Goal: Information Seeking & Learning: Check status

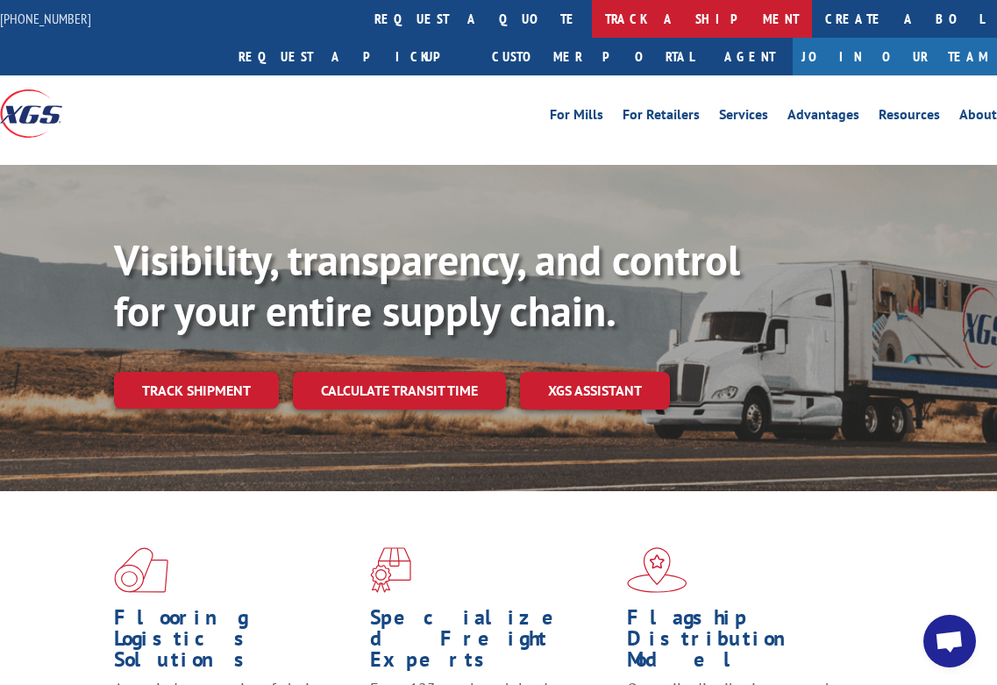
click at [592, 26] on link "track a shipment" at bounding box center [702, 19] width 220 height 38
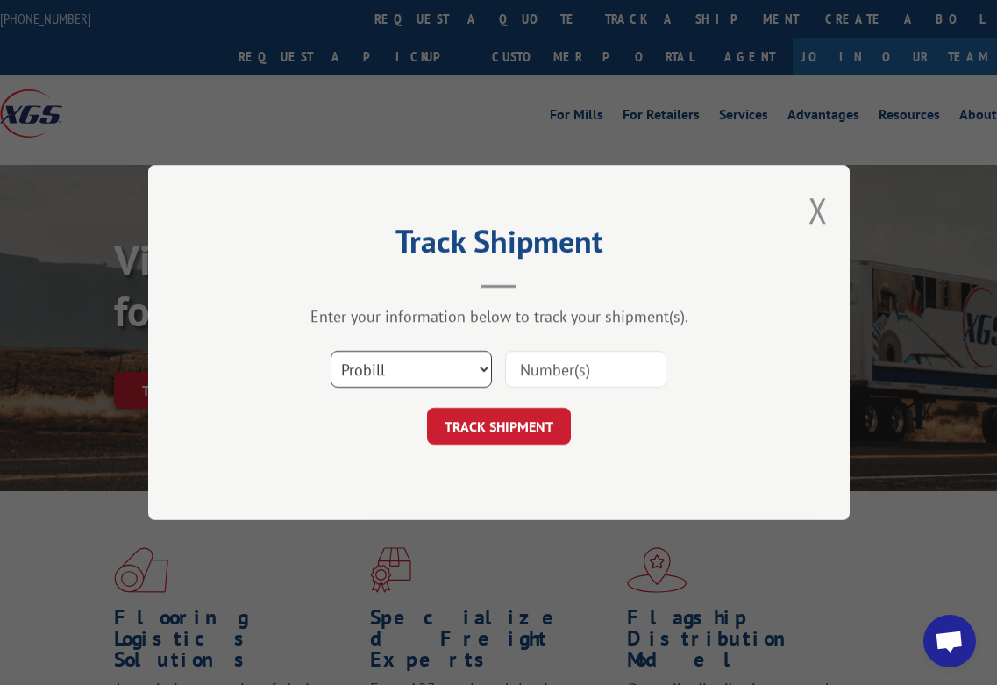
click at [484, 372] on select "Select category... Probill BOL PO" at bounding box center [411, 369] width 161 height 37
select select "bol"
click at [331, 351] on select "Select category... Probill BOL PO" at bounding box center [411, 369] width 161 height 37
click at [545, 377] on input at bounding box center [585, 369] width 161 height 37
paste input "6024384"
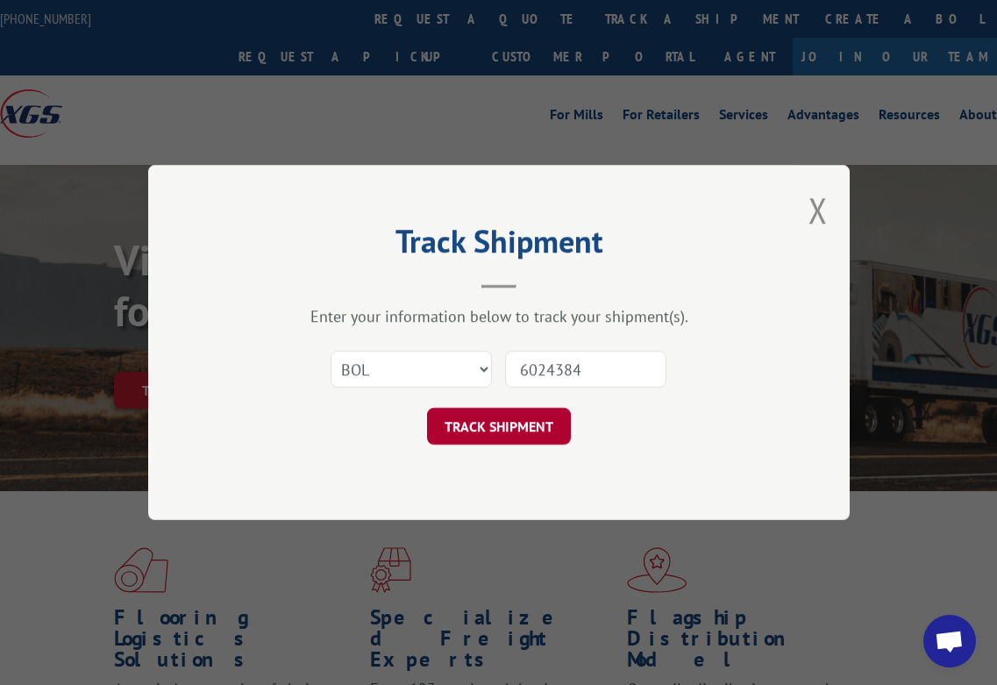
type input "6024384"
click at [536, 432] on button "TRACK SHIPMENT" at bounding box center [499, 426] width 144 height 37
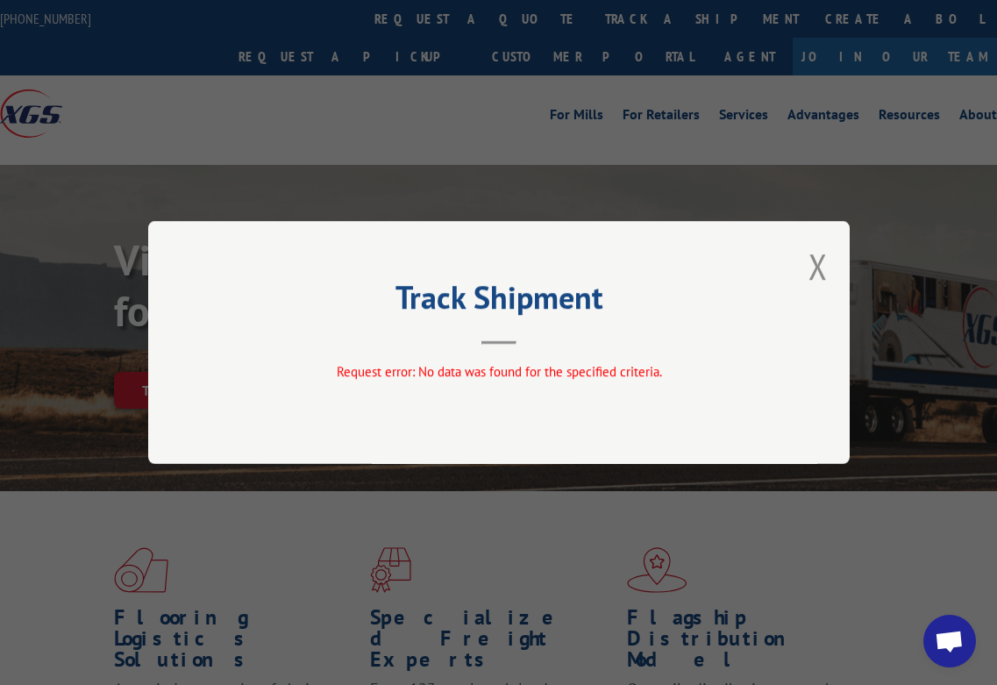
click at [812, 268] on button "Close modal" at bounding box center [818, 266] width 19 height 46
